Goal: Information Seeking & Learning: Learn about a topic

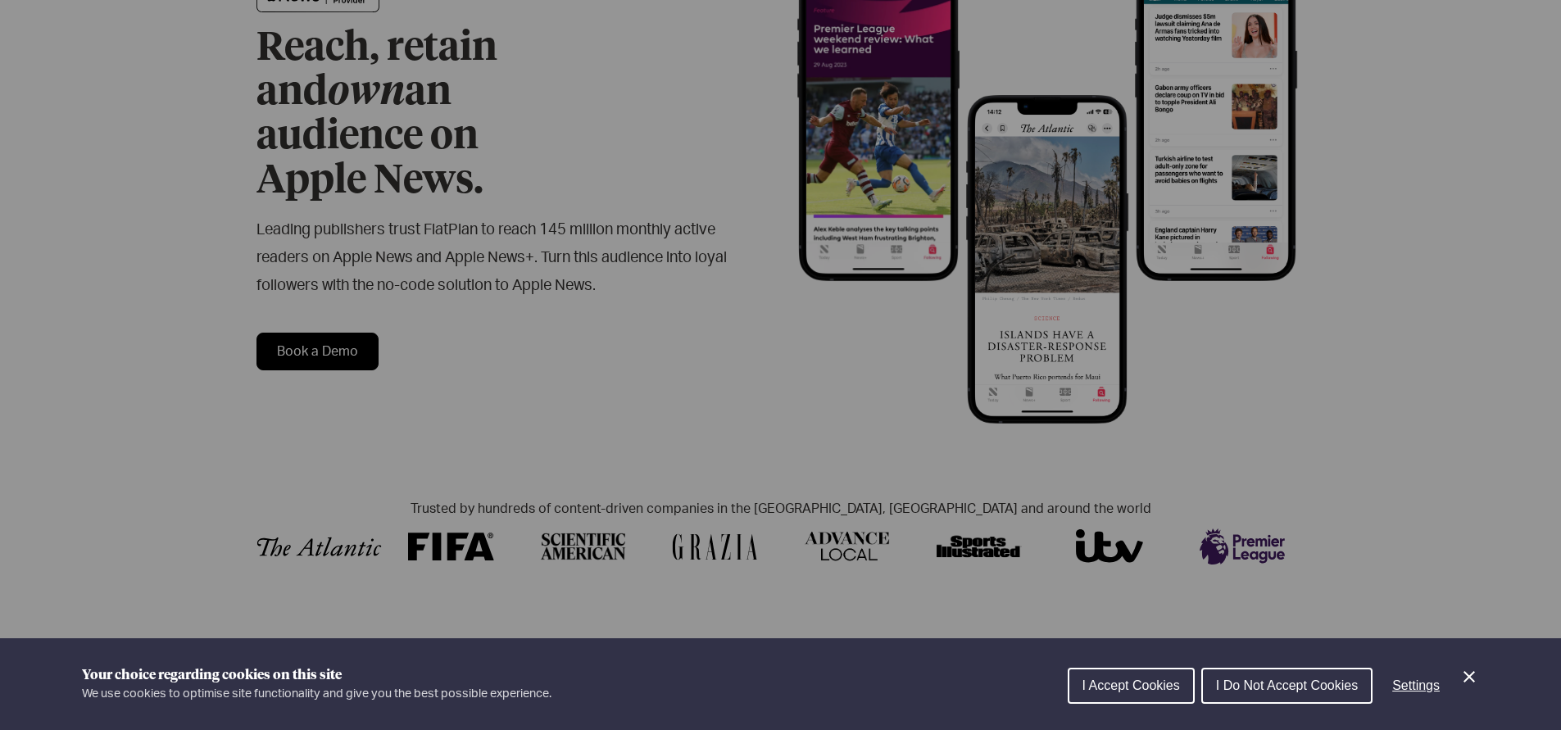
scroll to position [145, 0]
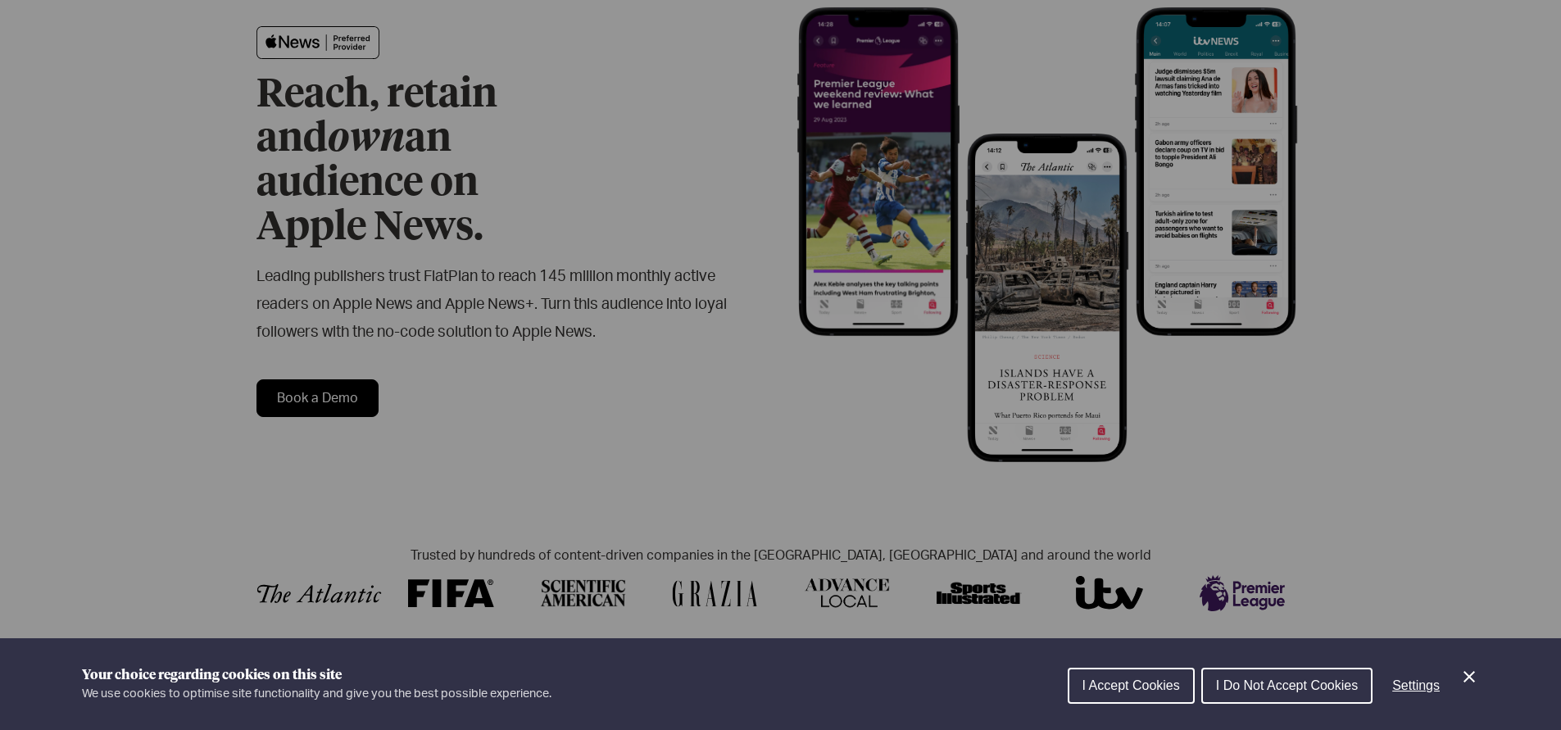
click at [589, 334] on div "Cookie preferences" at bounding box center [780, 365] width 1561 height 730
click at [1152, 688] on span "I Accept Cookies" at bounding box center [1132, 686] width 98 height 14
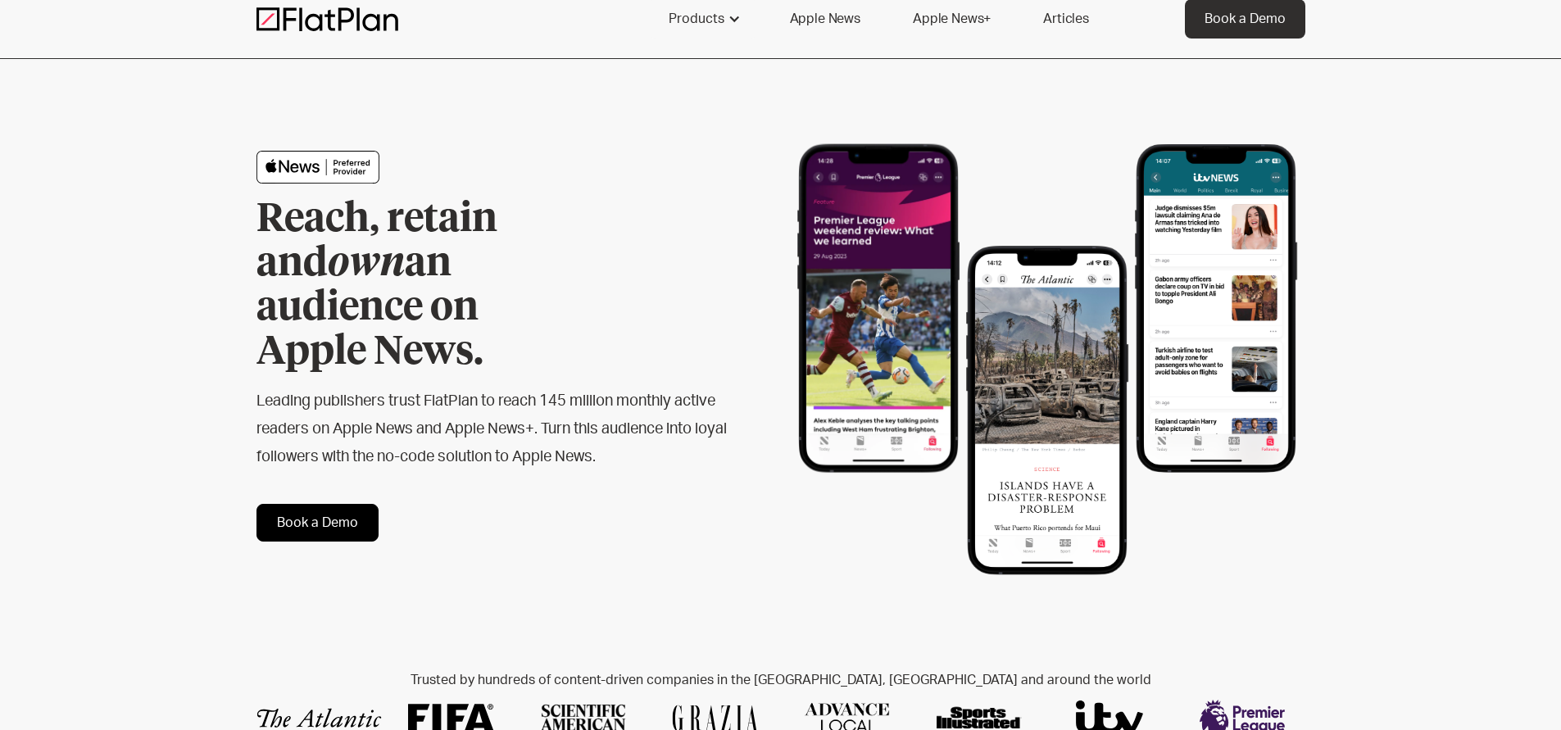
scroll to position [0, 0]
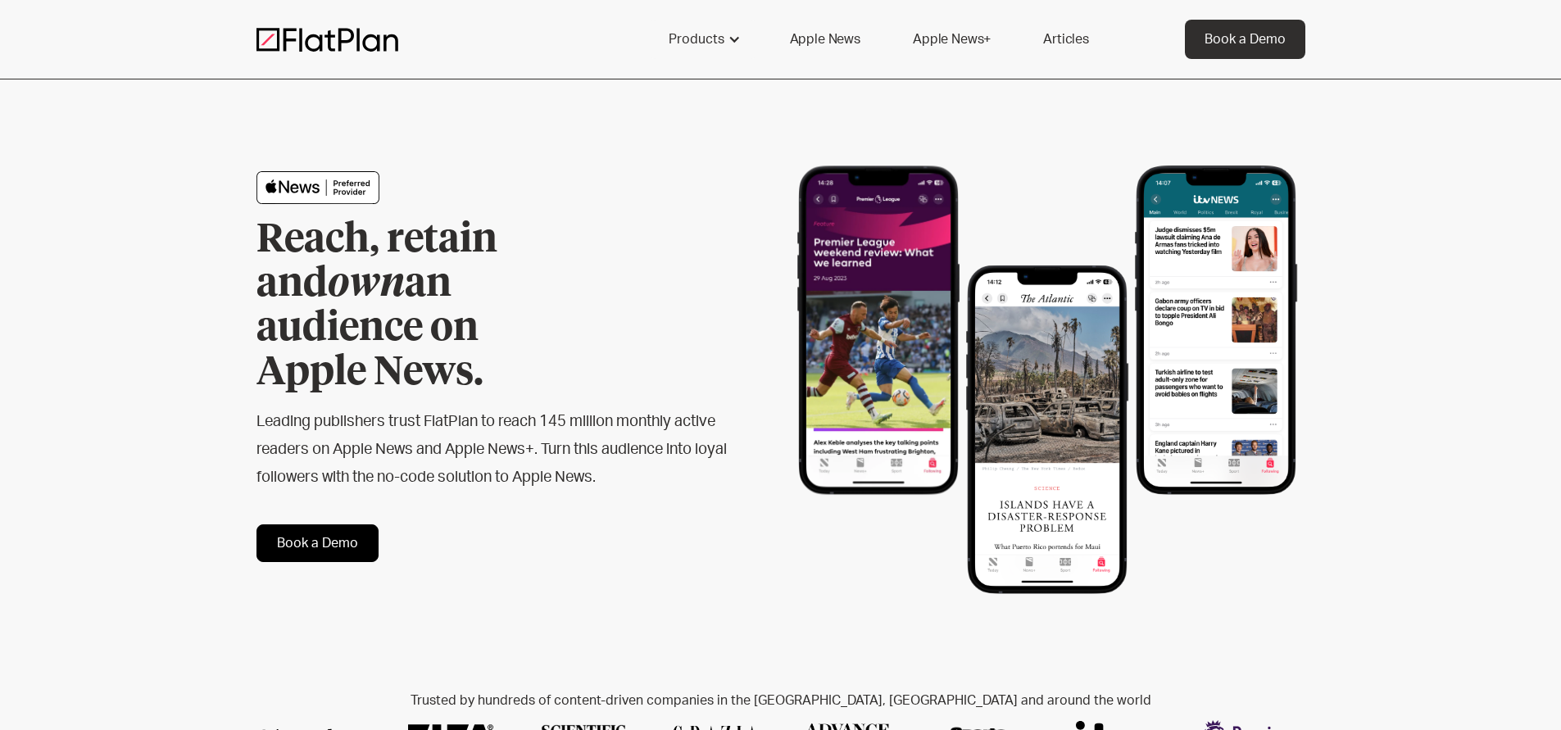
click at [961, 41] on link "Apple News+" at bounding box center [951, 39] width 117 height 39
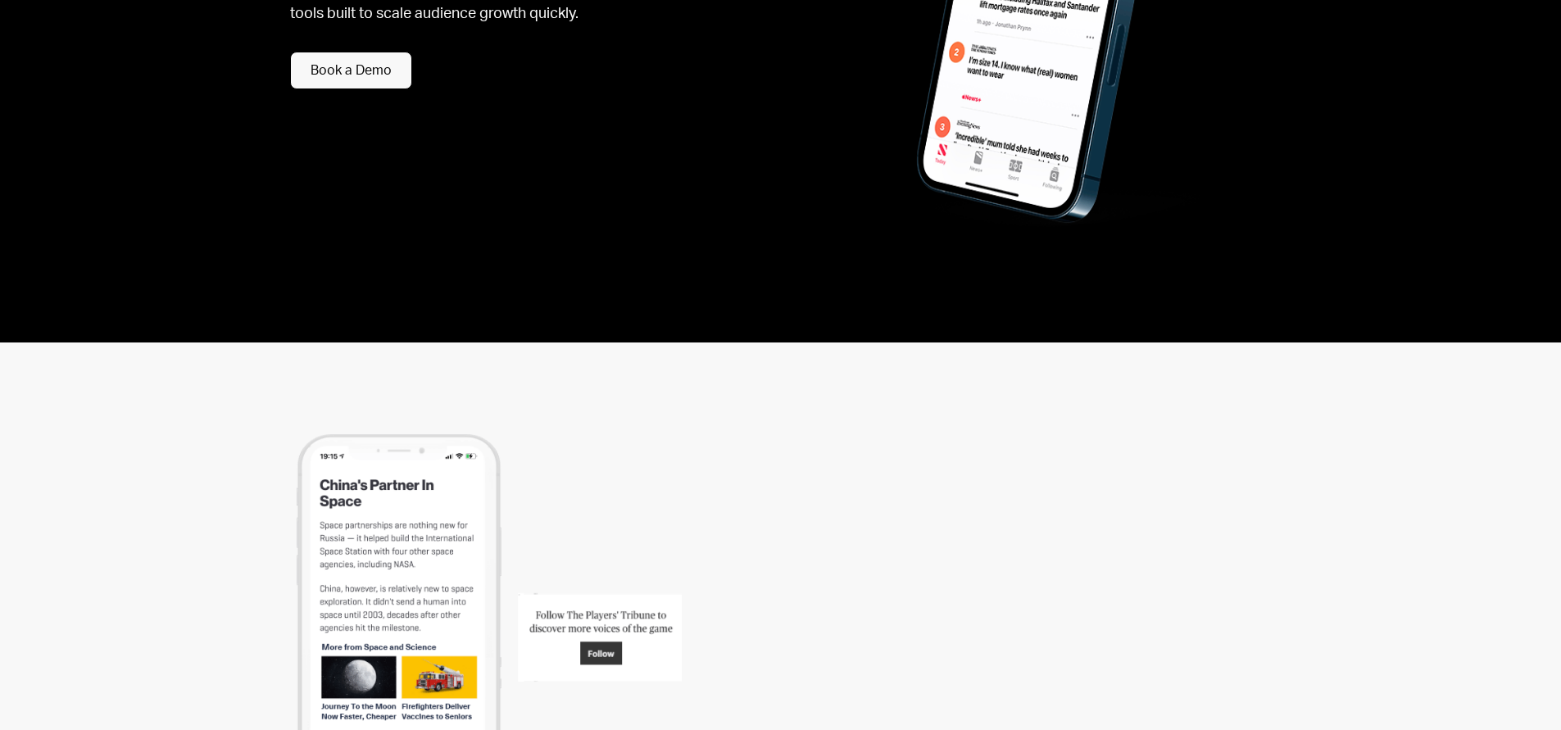
scroll to position [2847, 0]
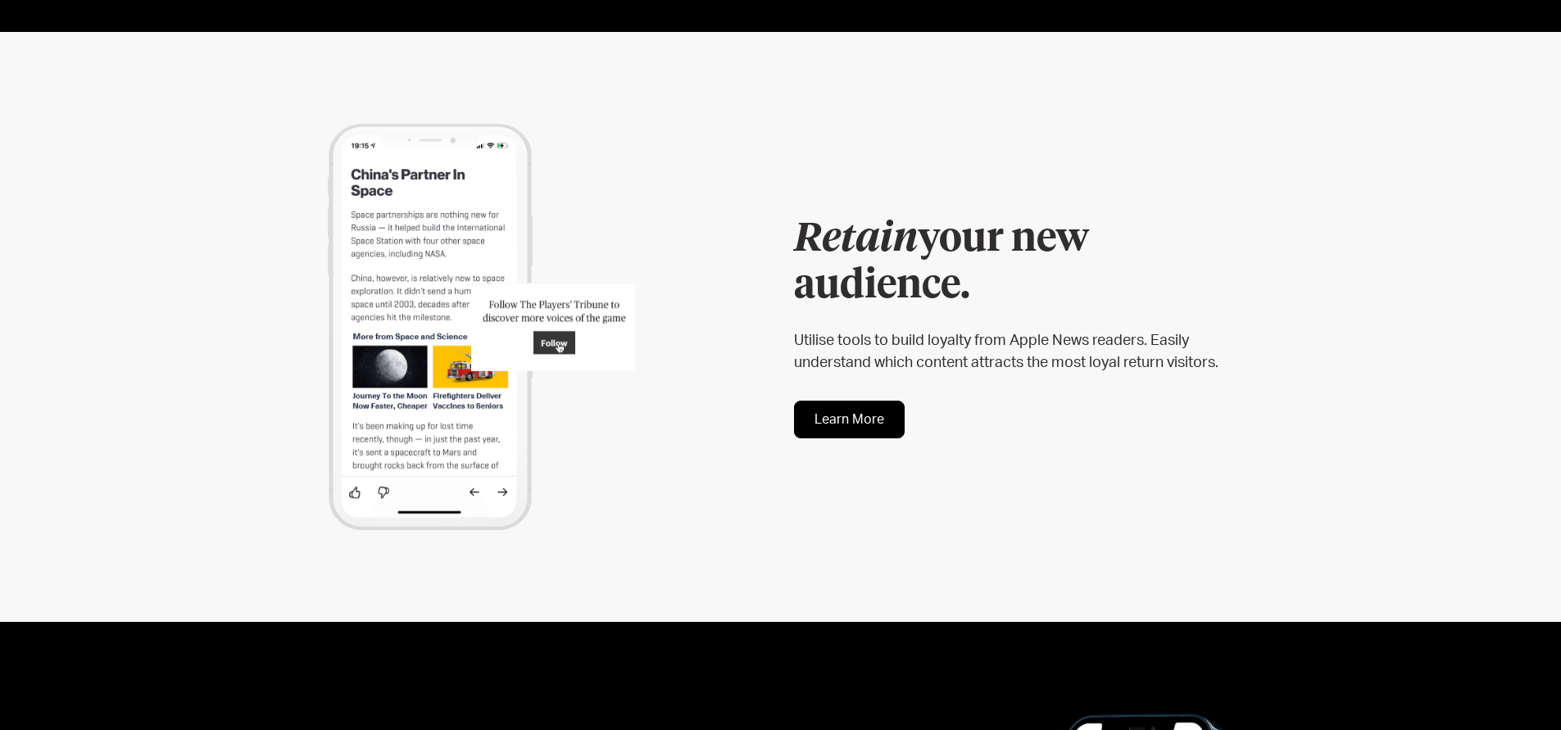
click at [721, 145] on div at bounding box center [512, 327] width 511 height 407
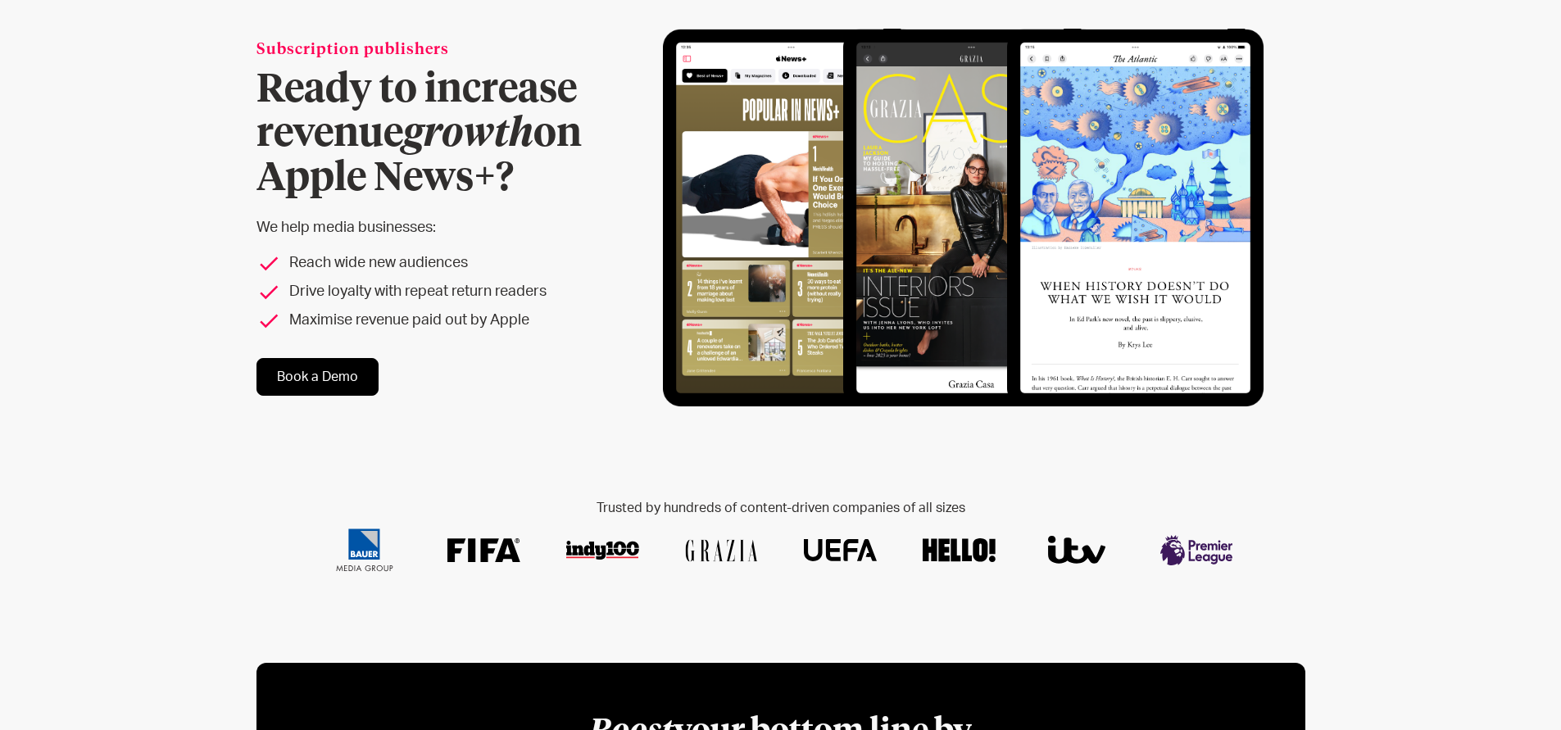
scroll to position [0, 0]
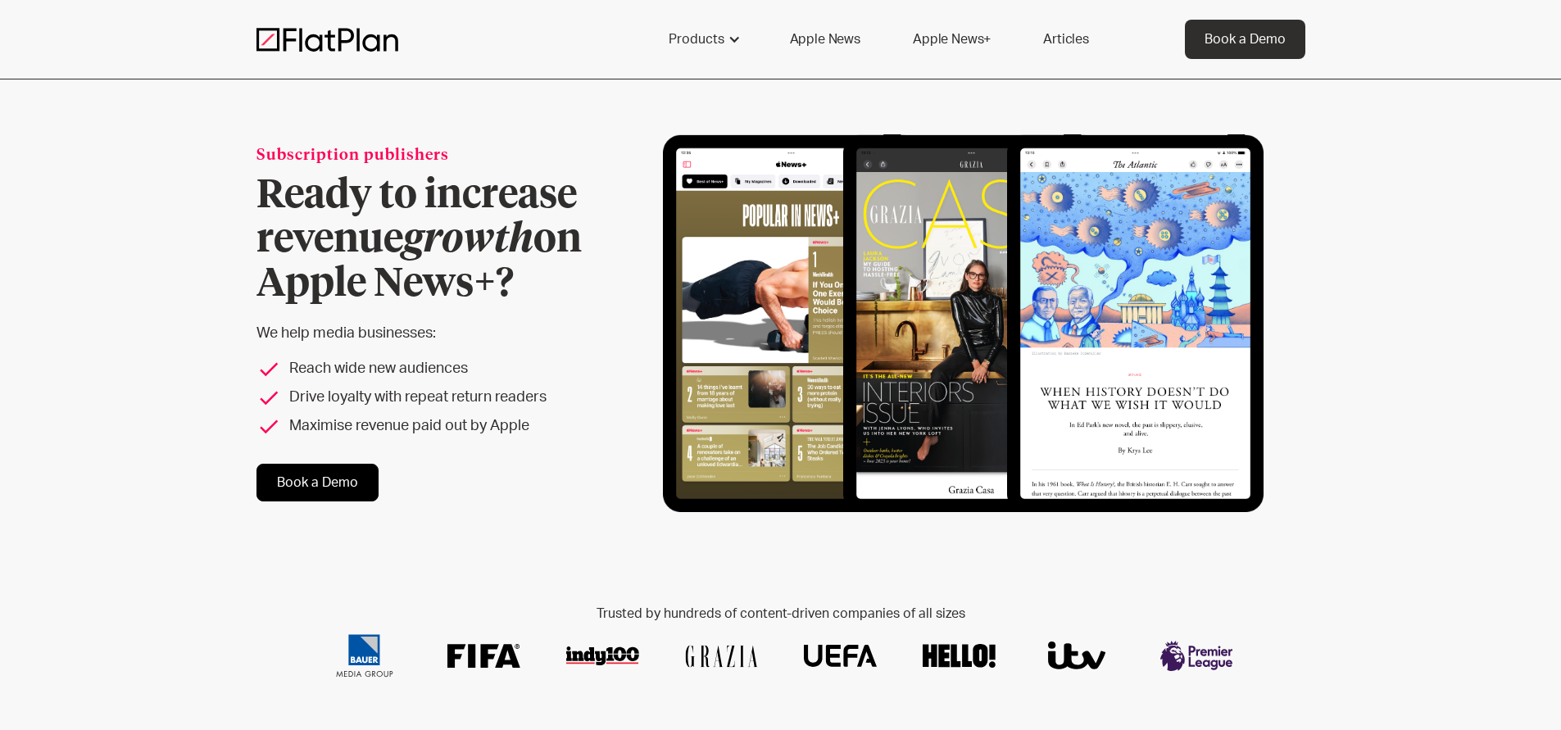
click at [1069, 38] on link "Articles" at bounding box center [1066, 39] width 85 height 39
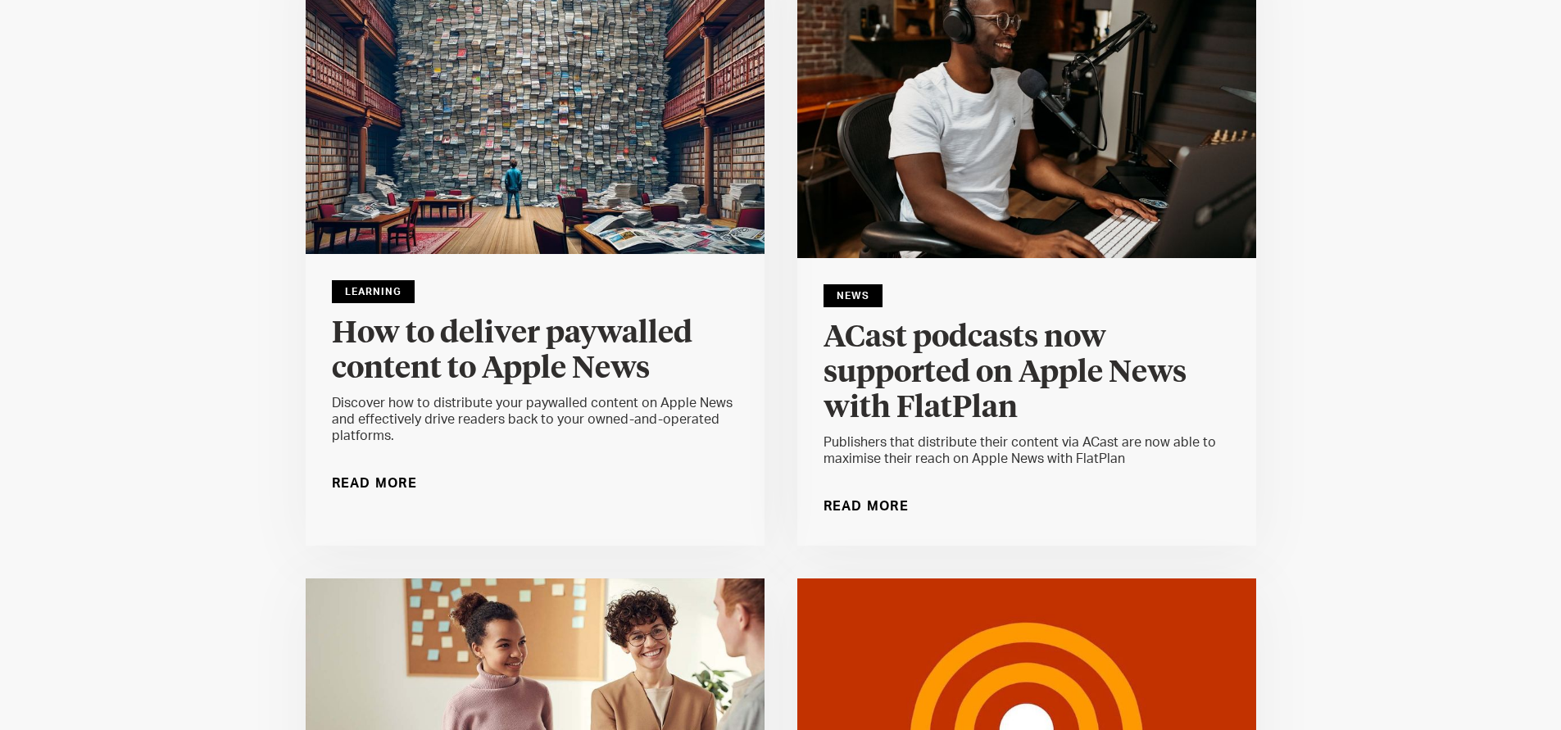
scroll to position [4439, 0]
